Goal: Transaction & Acquisition: Purchase product/service

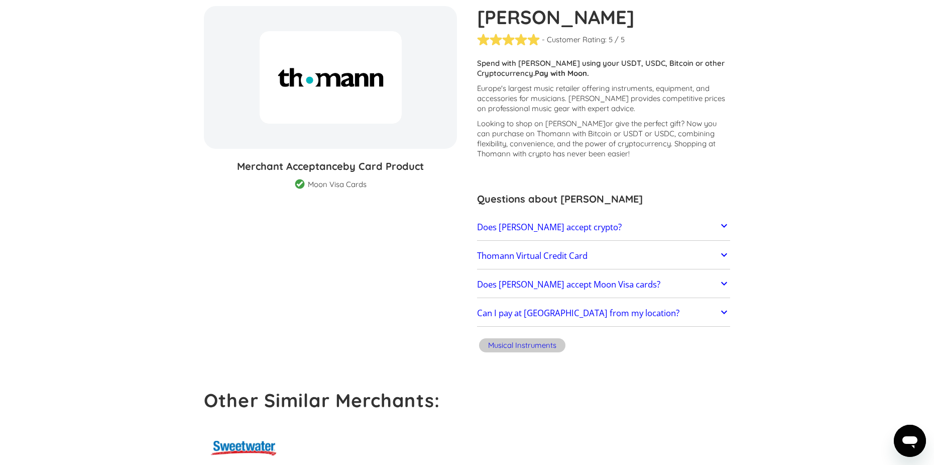
scroll to position [100, 0]
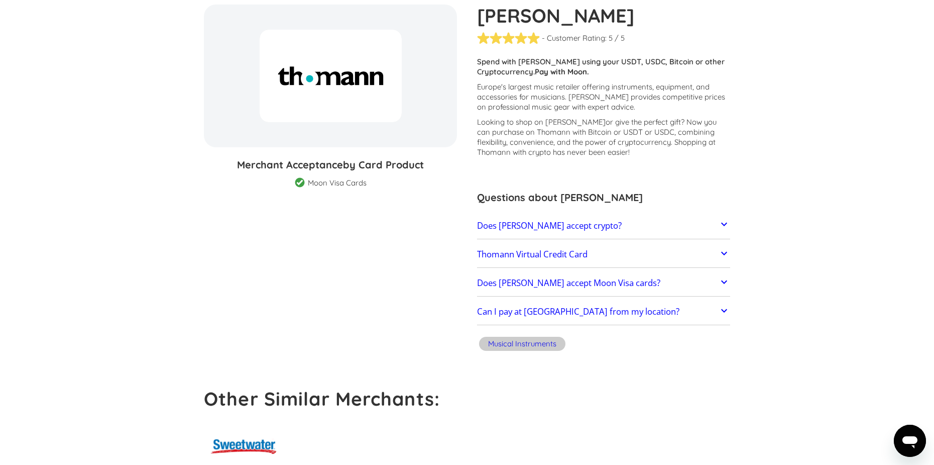
click at [521, 222] on h2 "Does [PERSON_NAME] accept crypto?" at bounding box center [549, 225] width 145 height 10
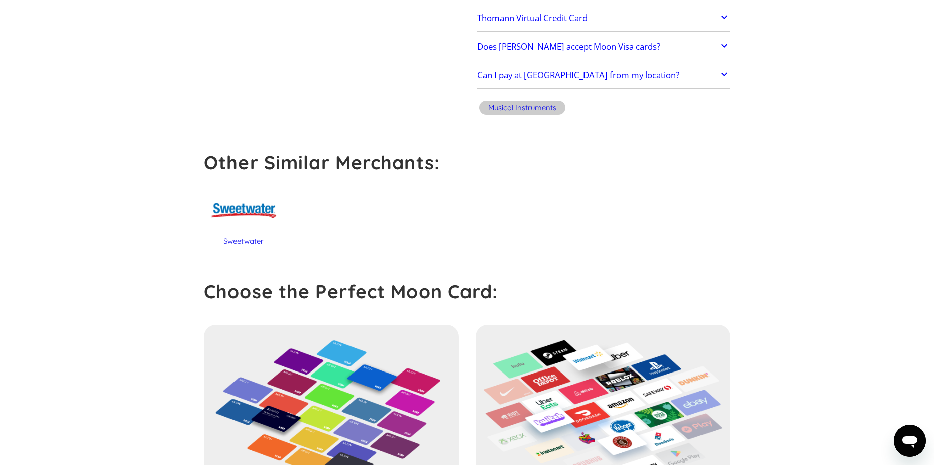
scroll to position [703, 0]
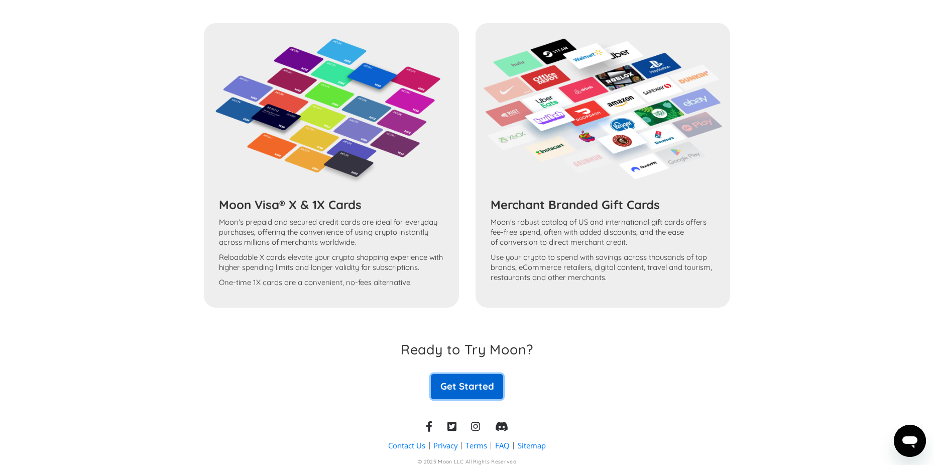
click at [459, 393] on link "Get Started" at bounding box center [467, 386] width 72 height 25
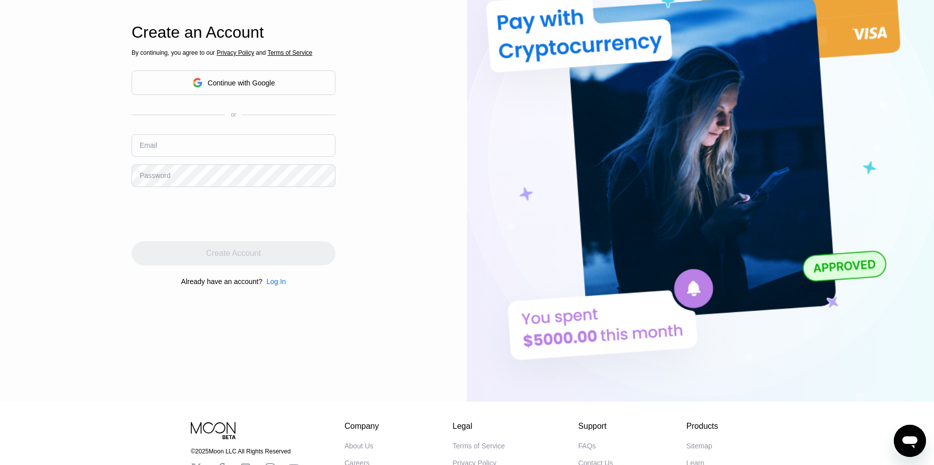
scroll to position [50, 0]
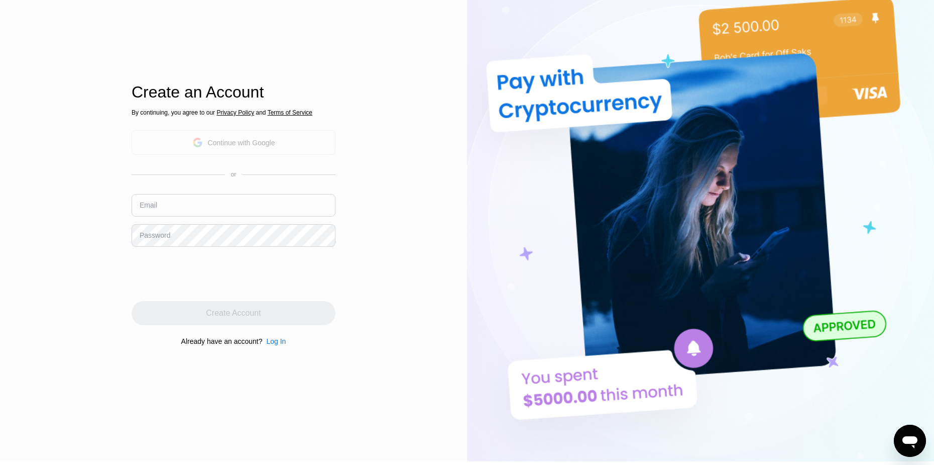
click at [269, 139] on div "Continue with Google" at bounding box center [241, 143] width 67 height 8
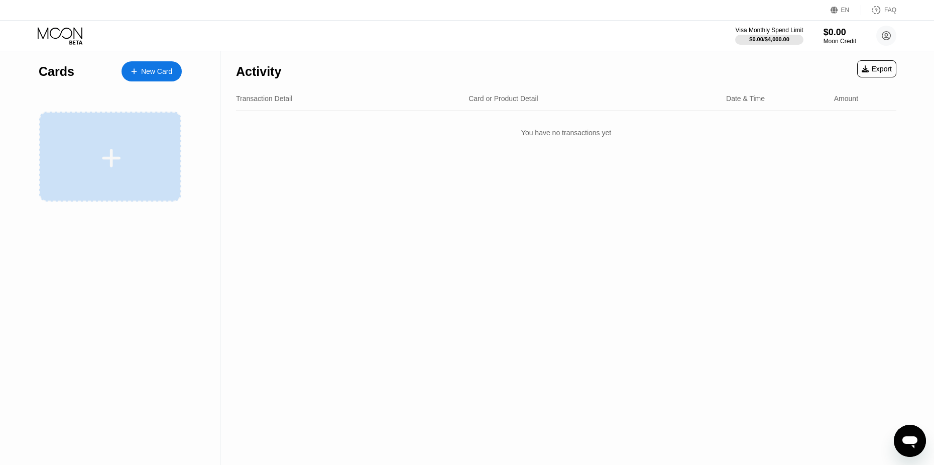
click at [121, 174] on div at bounding box center [110, 156] width 142 height 90
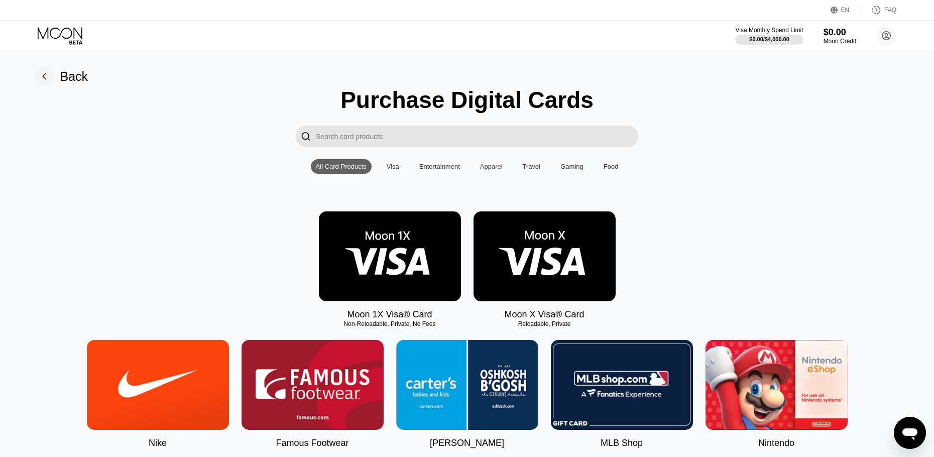
click at [402, 277] on img at bounding box center [390, 256] width 142 height 90
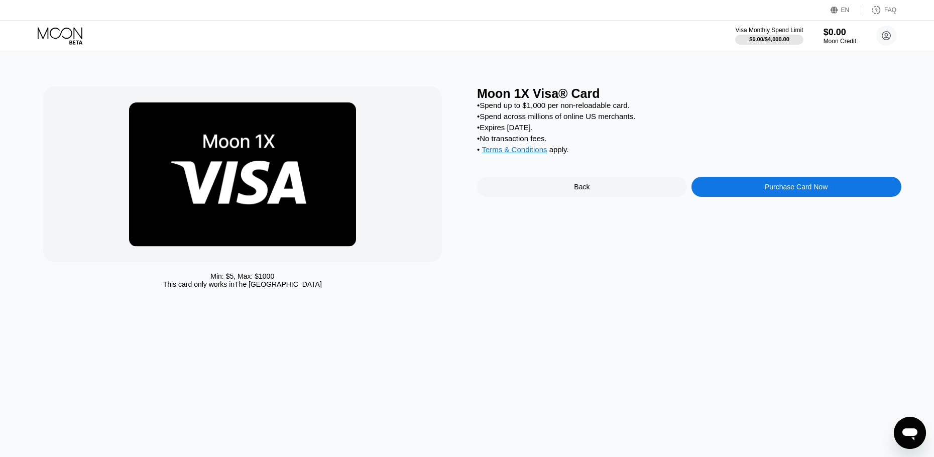
click at [811, 197] on div "Purchase Card Now" at bounding box center [797, 187] width 210 height 20
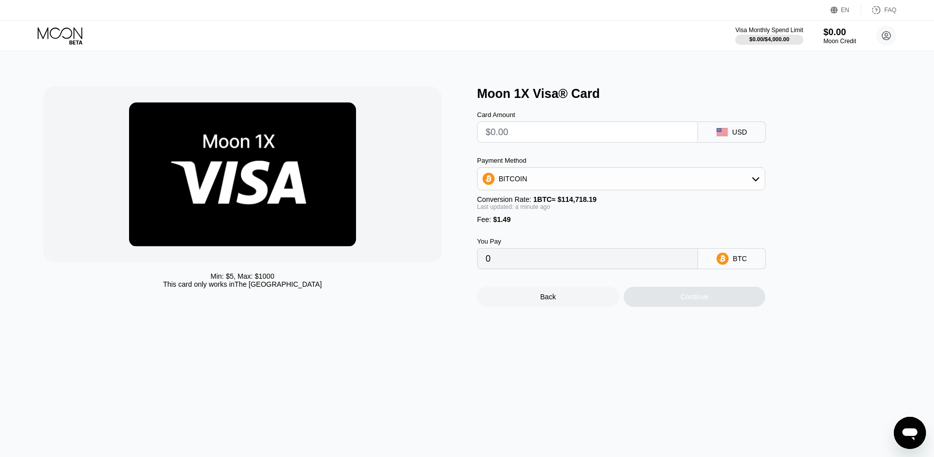
click at [513, 136] on input "text" at bounding box center [588, 132] width 204 height 20
type input "$1"
type input "0.00002171"
type input "$10"
type input "0.00010016"
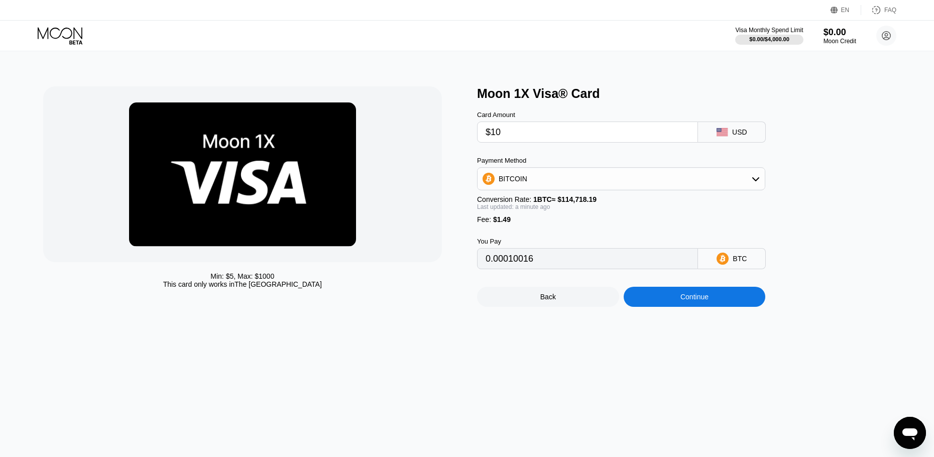
type input "$100"
type input "0.00088469"
type input "$1000"
type input "0.00873001"
type input "$10000"
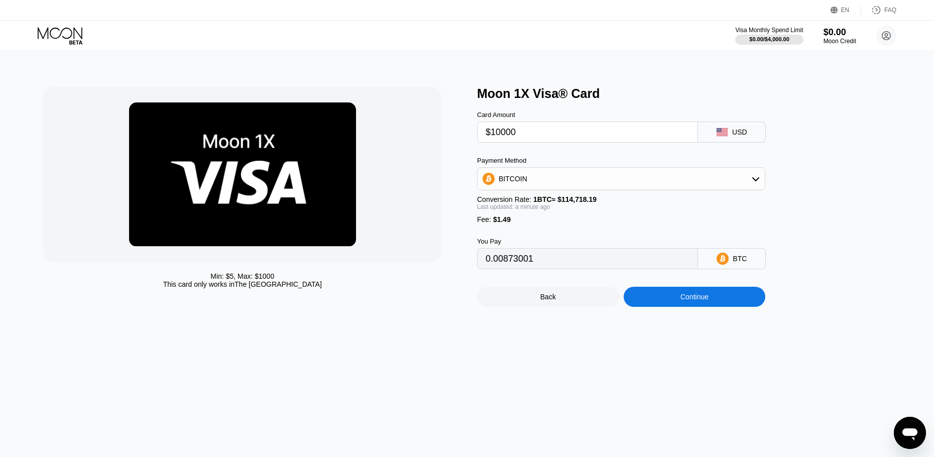
type input "0.08718313"
type input "$1000"
type input "0.00873001"
type input "$1000"
click at [726, 178] on div "BITCOIN" at bounding box center [621, 179] width 287 height 20
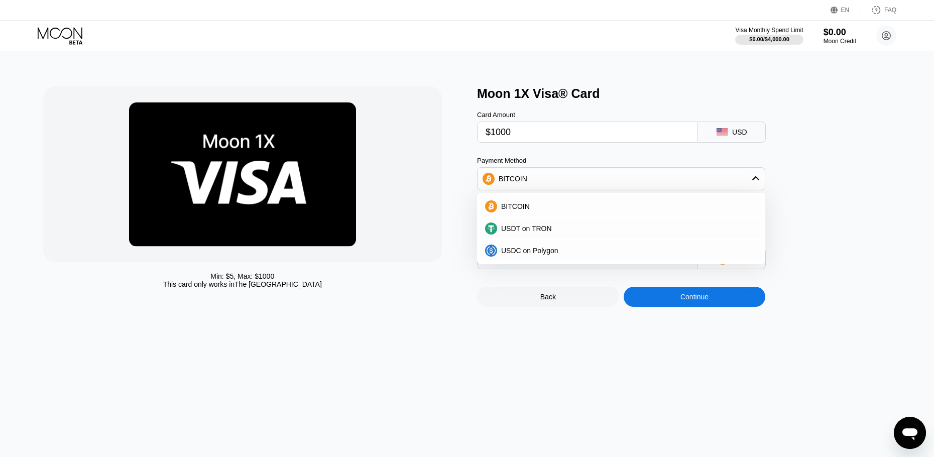
click at [726, 178] on div "BITCOIN" at bounding box center [621, 179] width 287 height 20
